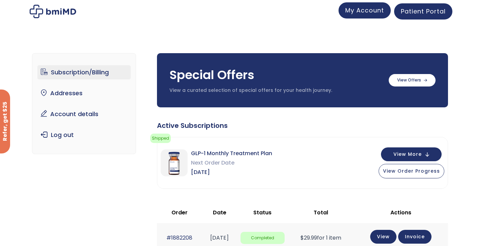
click at [372, 10] on span "My Account" at bounding box center [364, 10] width 39 height 8
click at [100, 114] on link "Account details" at bounding box center [83, 114] width 93 height 14
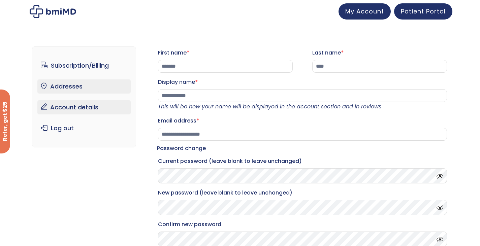
click at [96, 84] on link "Addresses" at bounding box center [83, 86] width 93 height 14
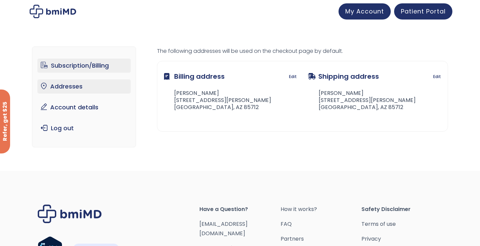
click at [102, 68] on link "Subscription/Billing" at bounding box center [83, 66] width 93 height 14
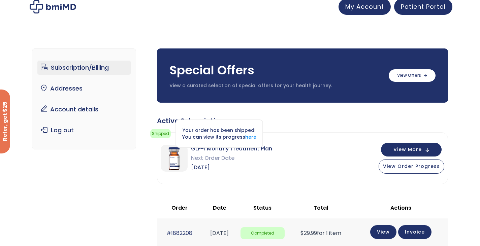
scroll to position [5, 0]
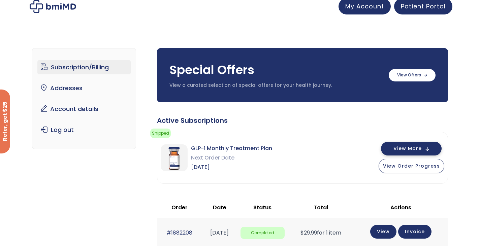
click at [413, 151] on span "View More" at bounding box center [407, 149] width 28 height 4
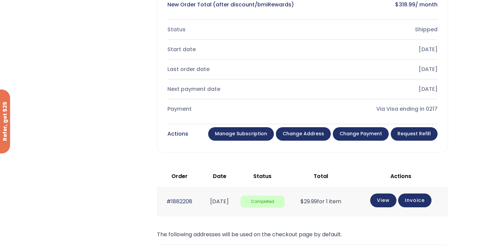
scroll to position [275, 0]
click at [257, 132] on link "Manage Subscription" at bounding box center [241, 133] width 66 height 13
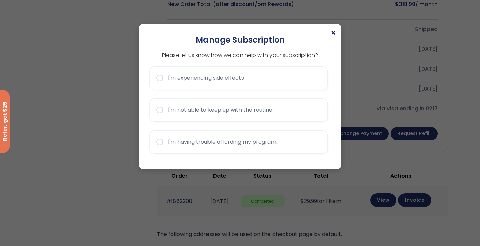
click at [332, 30] on span "×" at bounding box center [333, 33] width 5 height 8
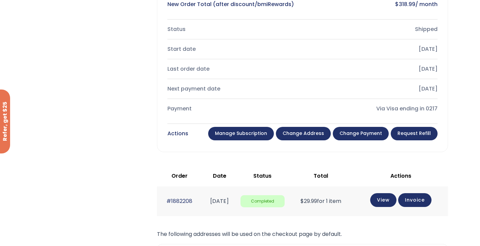
click at [240, 139] on link "Manage Subscription" at bounding box center [241, 133] width 66 height 13
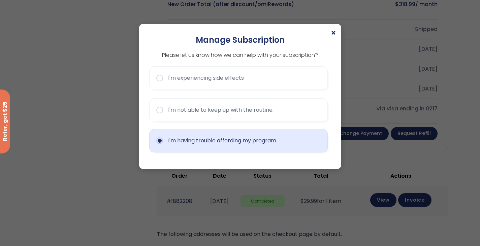
click at [251, 144] on button "I'm having trouble affording my program." at bounding box center [238, 141] width 179 height 24
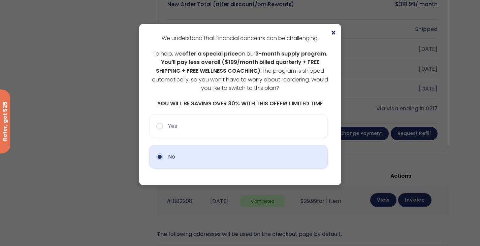
click at [228, 166] on button "No" at bounding box center [238, 157] width 179 height 24
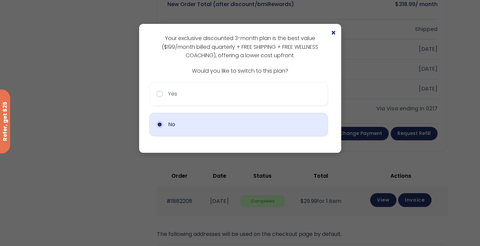
click at [197, 131] on button "No" at bounding box center [238, 125] width 179 height 24
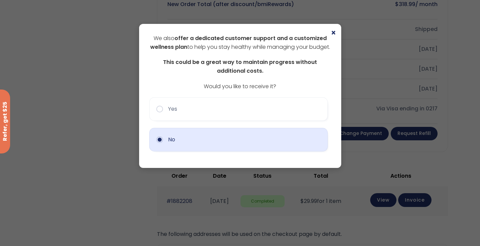
click at [201, 144] on button "No" at bounding box center [238, 140] width 179 height 24
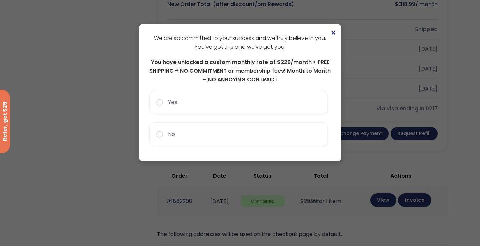
click at [201, 144] on button "No" at bounding box center [238, 135] width 179 height 24
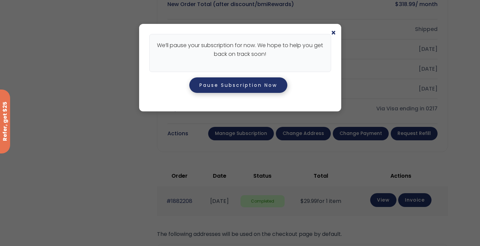
click at [237, 90] on button "Pause Subscription Now" at bounding box center [238, 84] width 98 height 15
click at [239, 88] on button "Pause Subscription Now" at bounding box center [238, 84] width 98 height 15
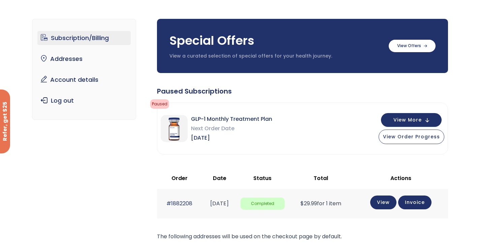
scroll to position [37, 0]
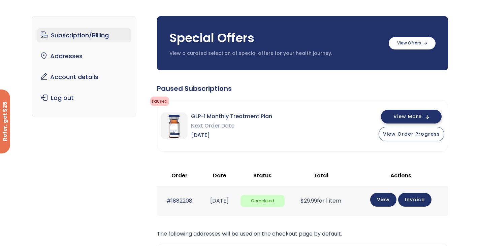
click at [425, 118] on button "View More" at bounding box center [411, 117] width 61 height 14
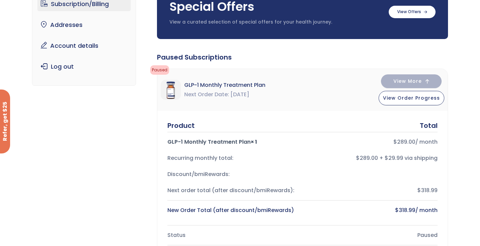
scroll to position [0, 0]
